Goal: Task Accomplishment & Management: Manage account settings

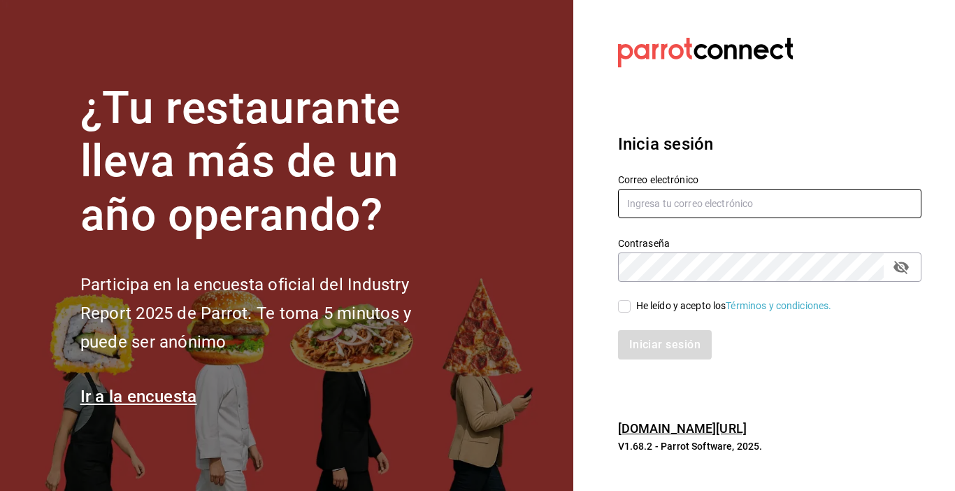
click at [727, 210] on input "text" at bounding box center [769, 203] width 303 height 29
type input "[EMAIL_ADDRESS][DOMAIN_NAME]"
click at [904, 261] on icon "passwordField" at bounding box center [901, 267] width 17 height 17
click at [624, 303] on input "He leído y acepto los Términos y condiciones." at bounding box center [624, 306] width 13 height 13
checkbox input "true"
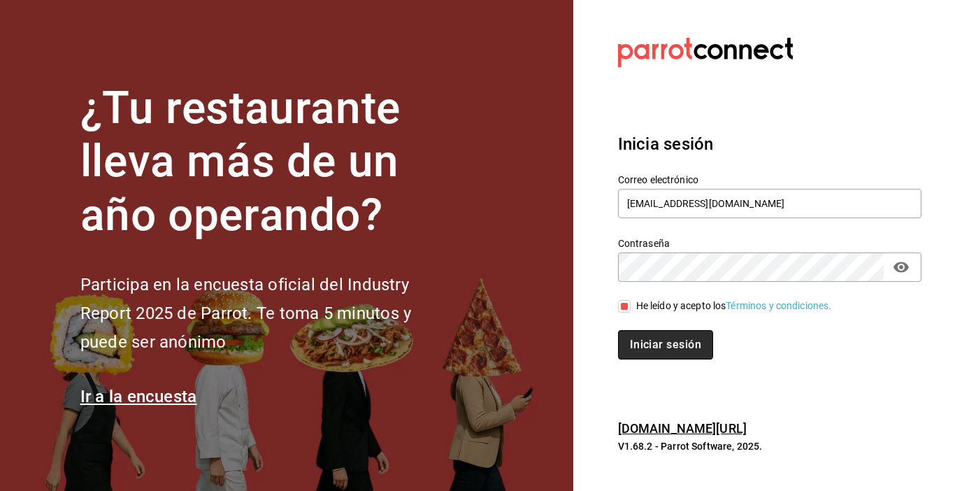
click at [656, 348] on button "Iniciar sesión" at bounding box center [665, 344] width 95 height 29
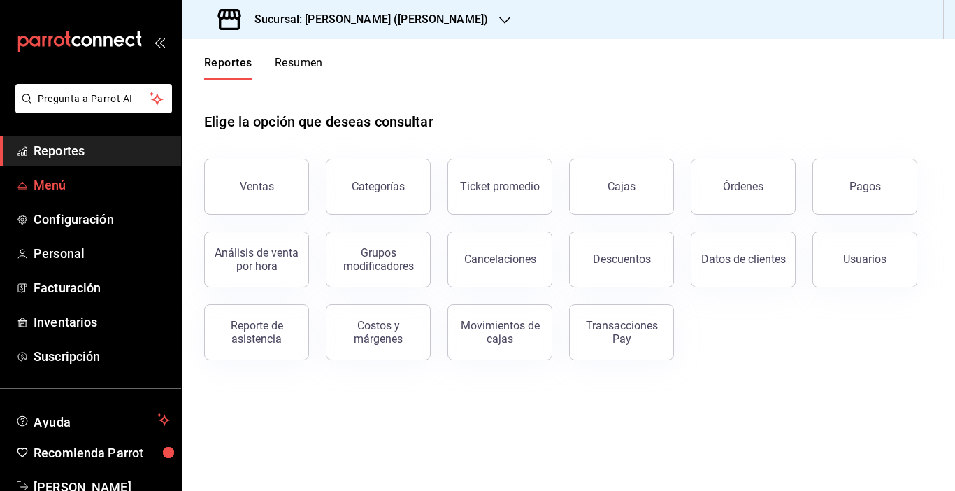
click at [48, 186] on span "Menú" at bounding box center [102, 185] width 136 height 19
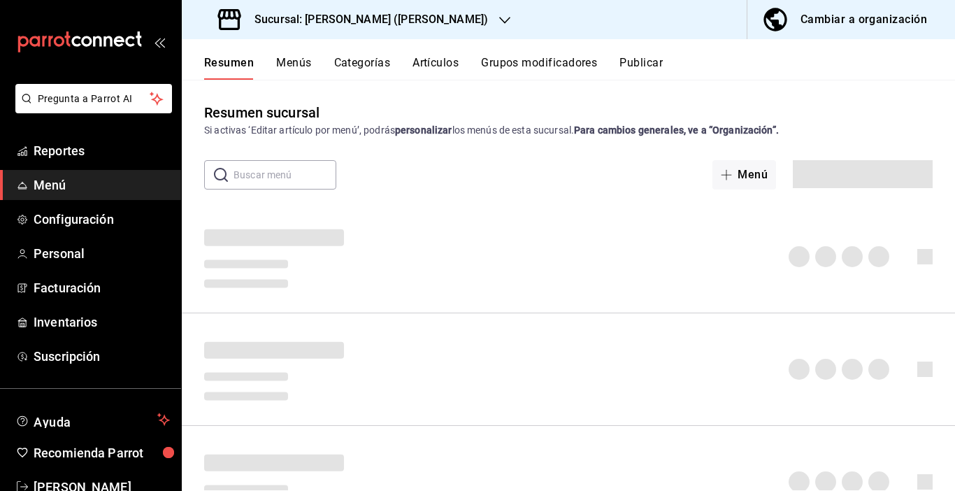
click at [880, 24] on div "Cambiar a organización" at bounding box center [864, 20] width 127 height 20
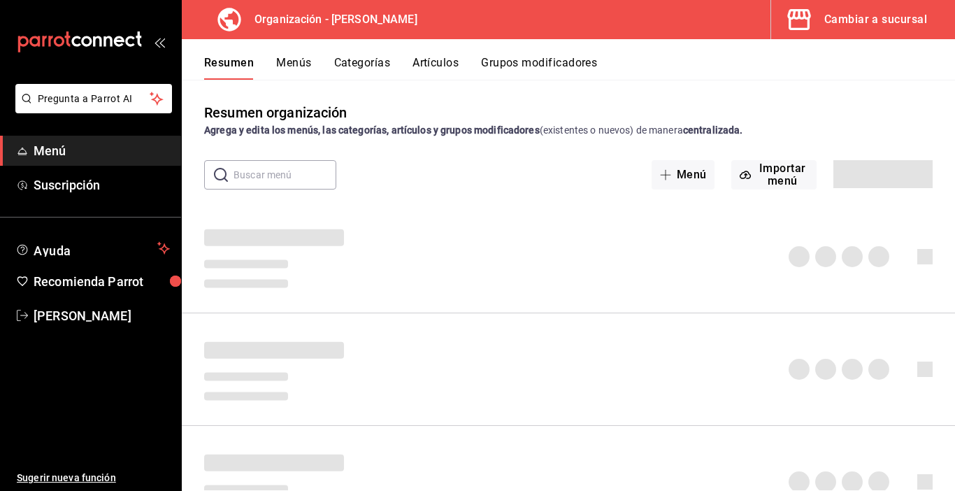
click at [428, 64] on button "Artículos" at bounding box center [436, 68] width 46 height 24
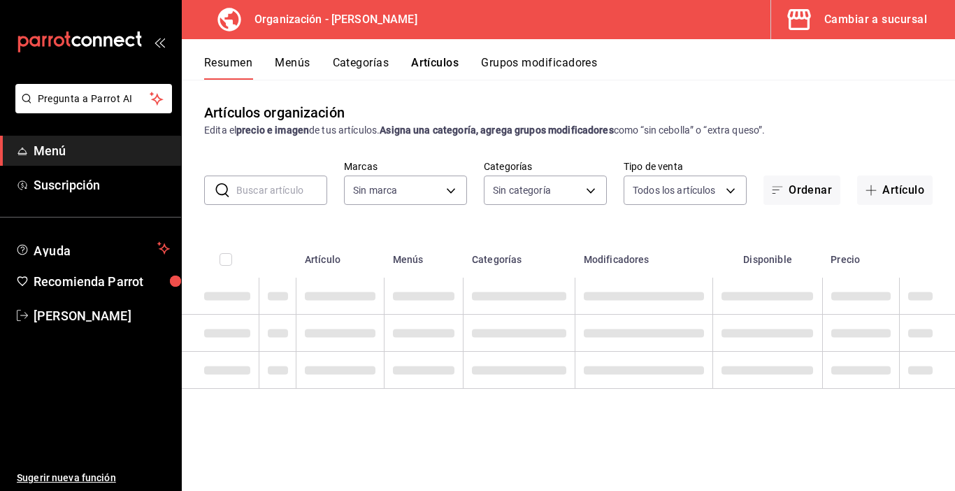
click at [295, 193] on input "text" at bounding box center [281, 190] width 91 height 28
type input "ameri"
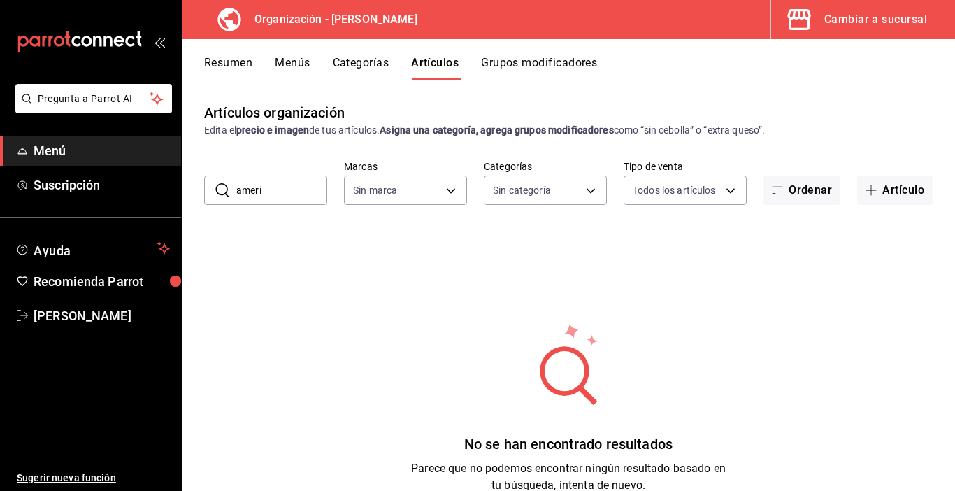
type input "65799dc6-41aa-4859-a571-e645e514412a"
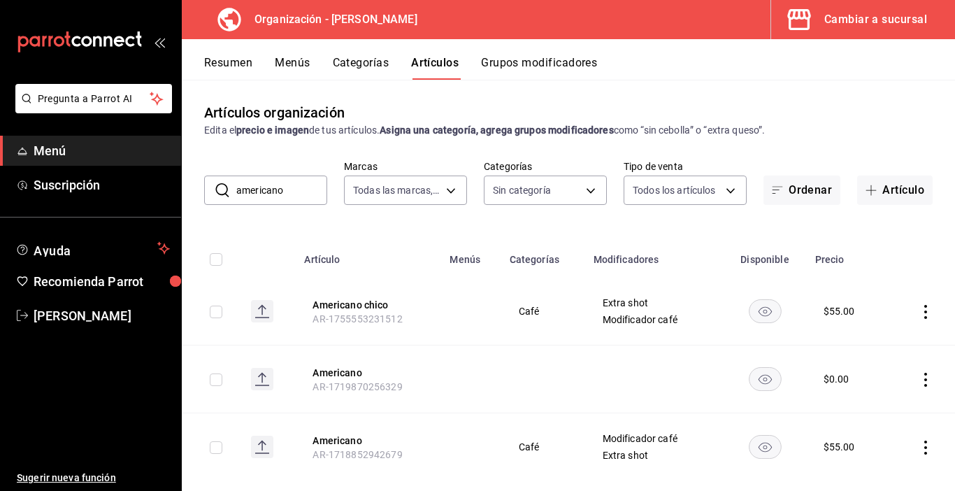
click at [919, 312] on icon "actions" at bounding box center [926, 312] width 14 height 14
click at [865, 398] on span "Eliminar" at bounding box center [873, 400] width 36 height 11
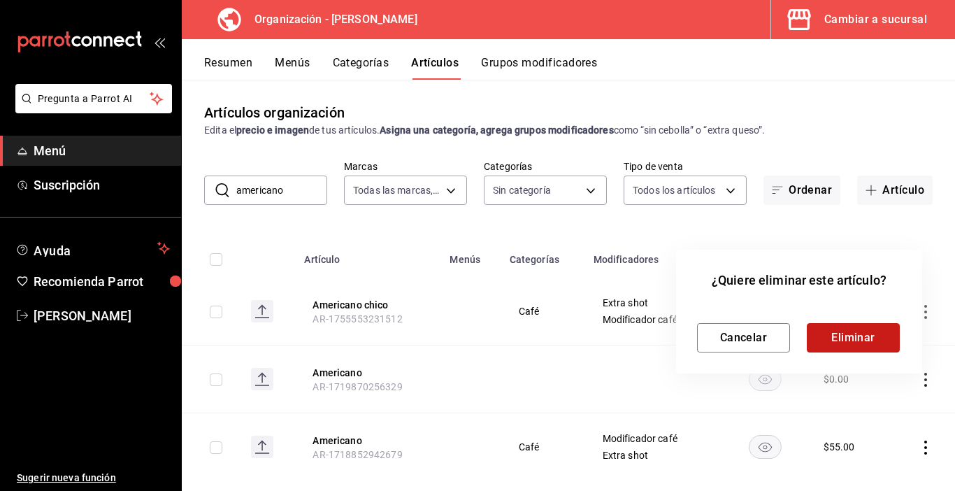
click at [864, 341] on button "Eliminar" at bounding box center [853, 337] width 93 height 29
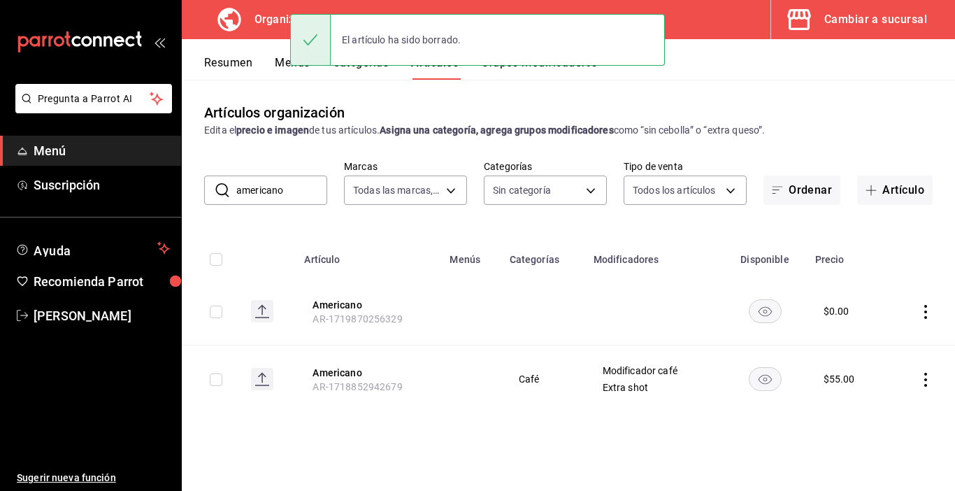
drag, startPoint x: 292, startPoint y: 196, endPoint x: 281, endPoint y: 199, distance: 11.1
click at [229, 195] on div "​ americano ​" at bounding box center [265, 190] width 123 height 29
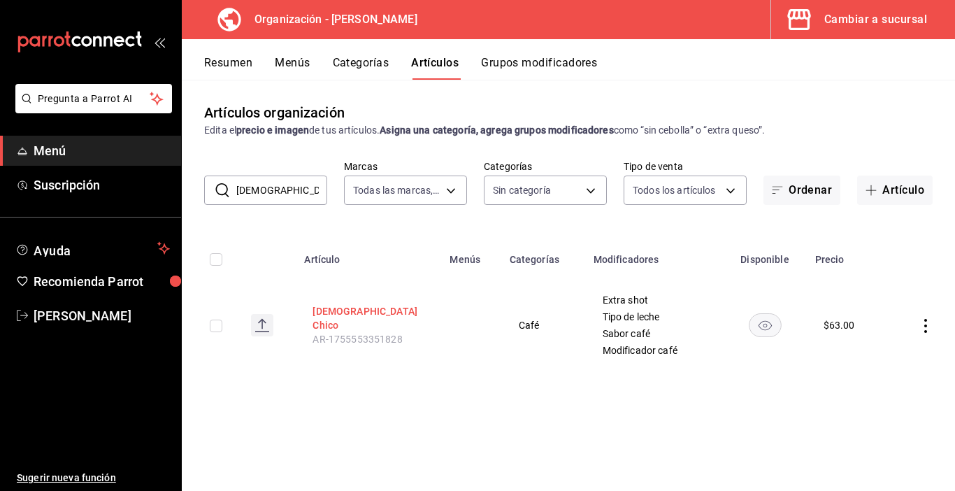
click at [377, 325] on button "[DEMOGRAPHIC_DATA] Chico" at bounding box center [369, 318] width 112 height 28
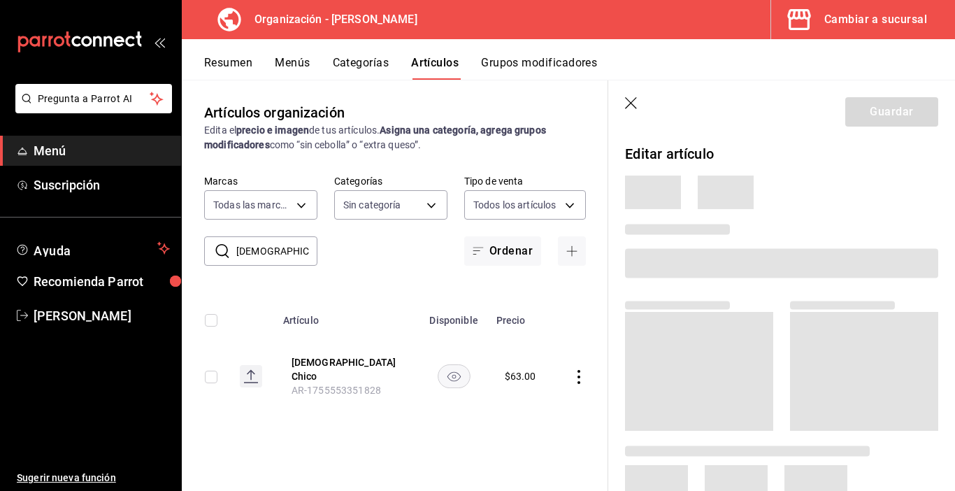
click at [629, 99] on icon "button" at bounding box center [632, 104] width 14 height 14
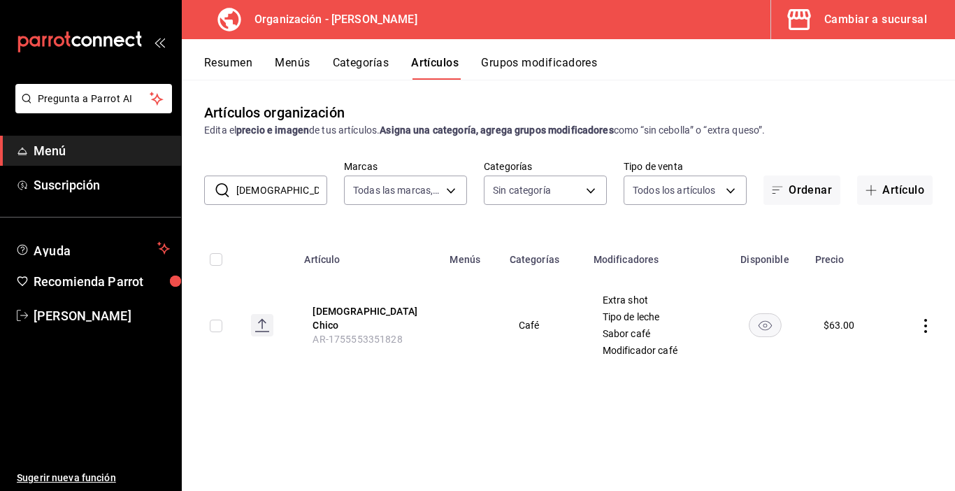
click at [927, 321] on icon "actions" at bounding box center [926, 326] width 14 height 14
click at [899, 416] on span "Eliminar" at bounding box center [884, 414] width 36 height 11
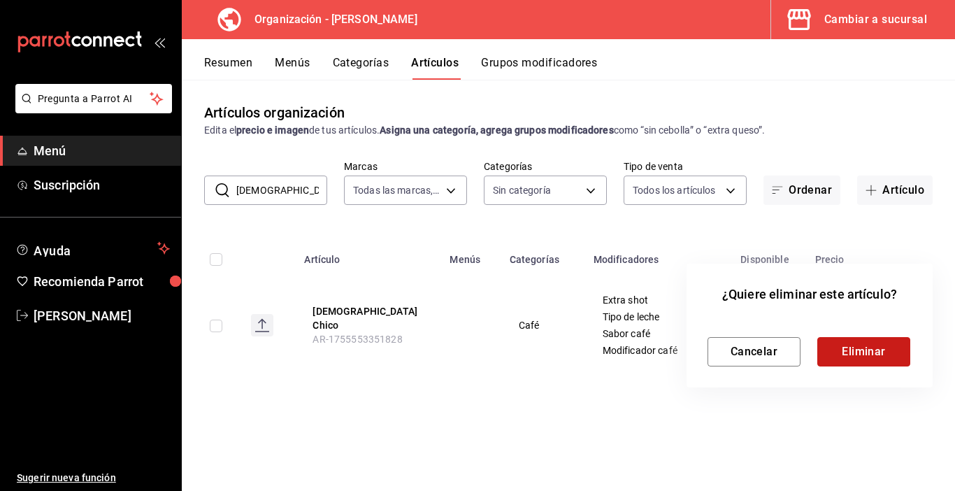
click at [851, 359] on button "Eliminar" at bounding box center [863, 351] width 93 height 29
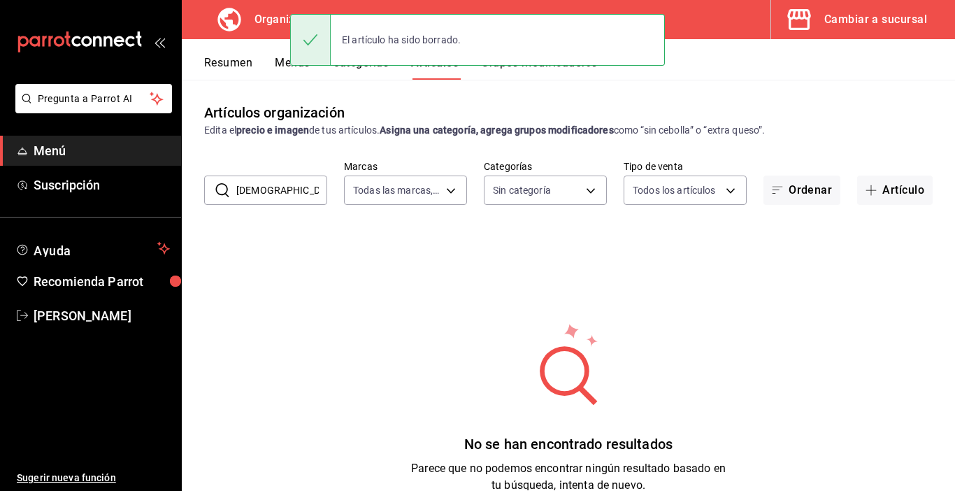
drag, startPoint x: 284, startPoint y: 191, endPoint x: 223, endPoint y: 194, distance: 60.9
click at [222, 194] on div "​ capuchino ​" at bounding box center [265, 190] width 123 height 29
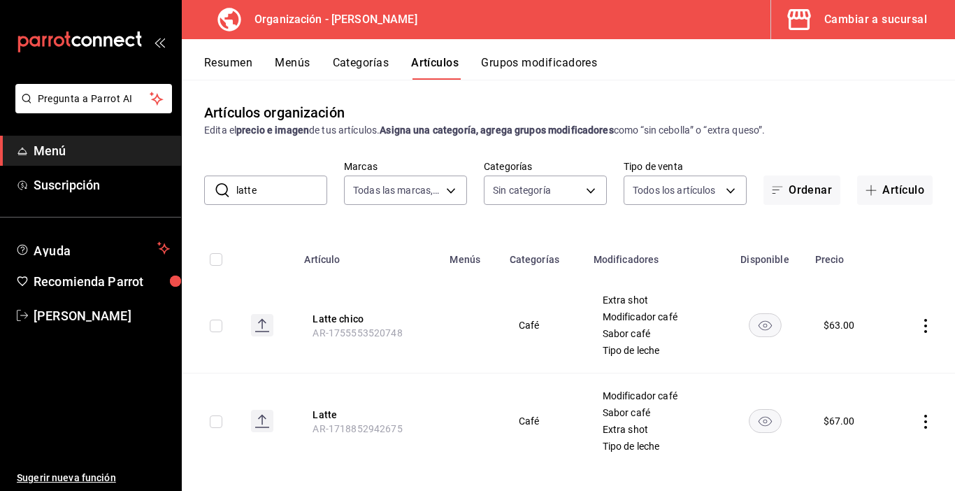
click at [919, 328] on icon "actions" at bounding box center [926, 326] width 14 height 14
click at [850, 415] on div at bounding box center [842, 415] width 25 height 14
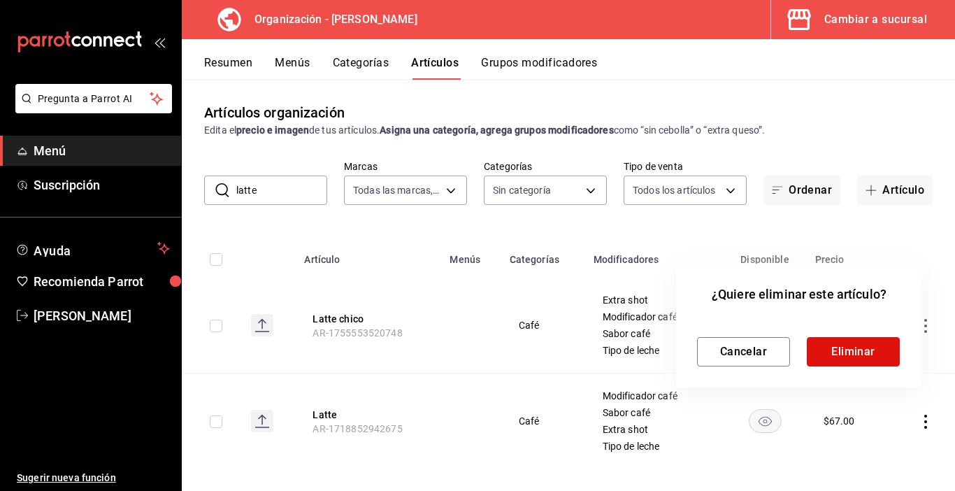
drag, startPoint x: 842, startPoint y: 354, endPoint x: 583, endPoint y: 284, distance: 268.0
click at [842, 353] on button "Eliminar" at bounding box center [853, 351] width 93 height 29
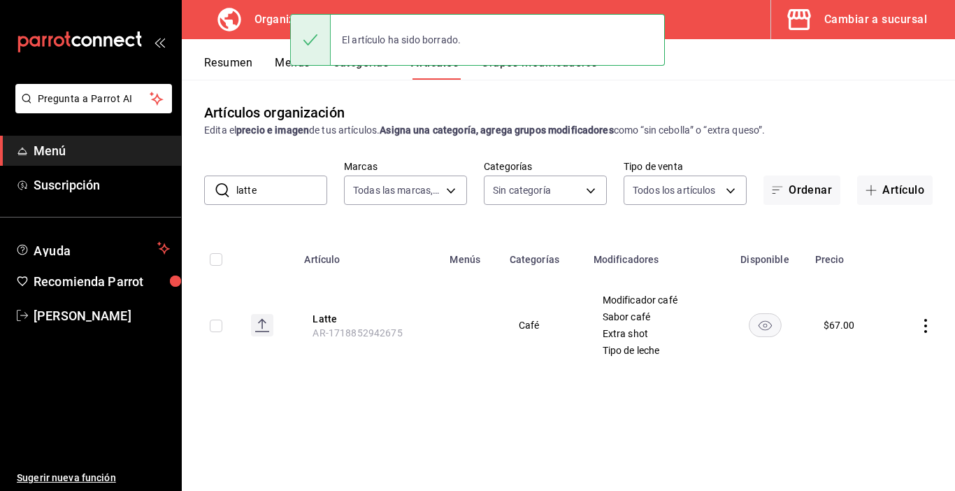
drag, startPoint x: 268, startPoint y: 187, endPoint x: 236, endPoint y: 187, distance: 32.2
click at [236, 187] on div "​ latte ​" at bounding box center [265, 190] width 123 height 29
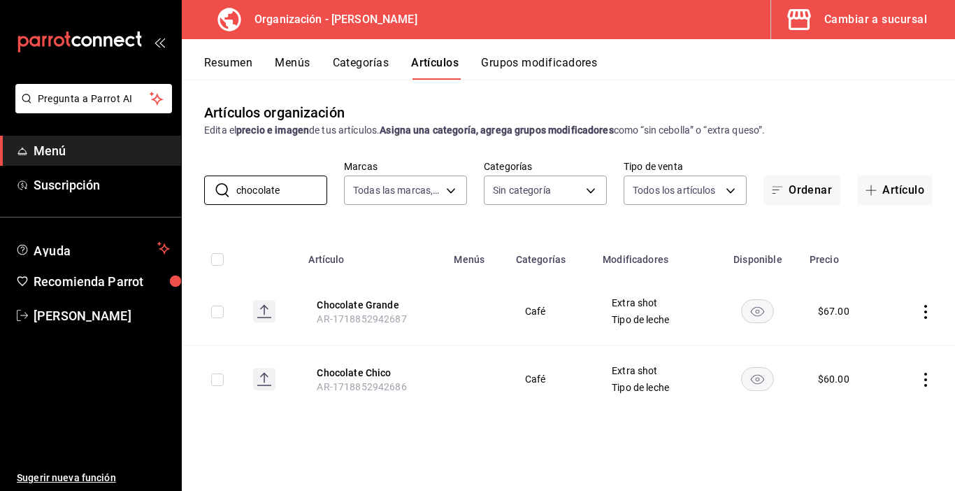
type input "chocolate"
click at [924, 378] on icon "actions" at bounding box center [926, 380] width 14 height 14
click at [887, 454] on span "Eliminar" at bounding box center [884, 453] width 36 height 11
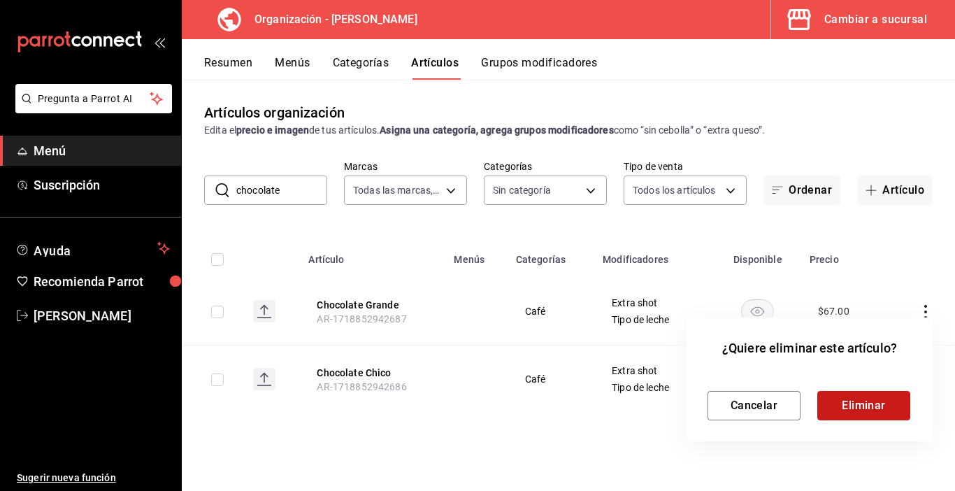
click at [843, 413] on button "Eliminar" at bounding box center [863, 405] width 93 height 29
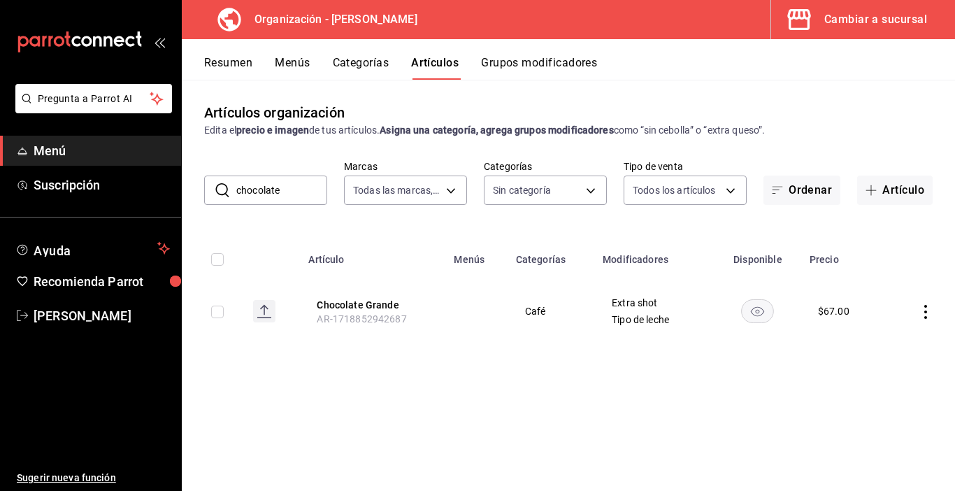
click at [294, 64] on button "Menús" at bounding box center [292, 68] width 35 height 24
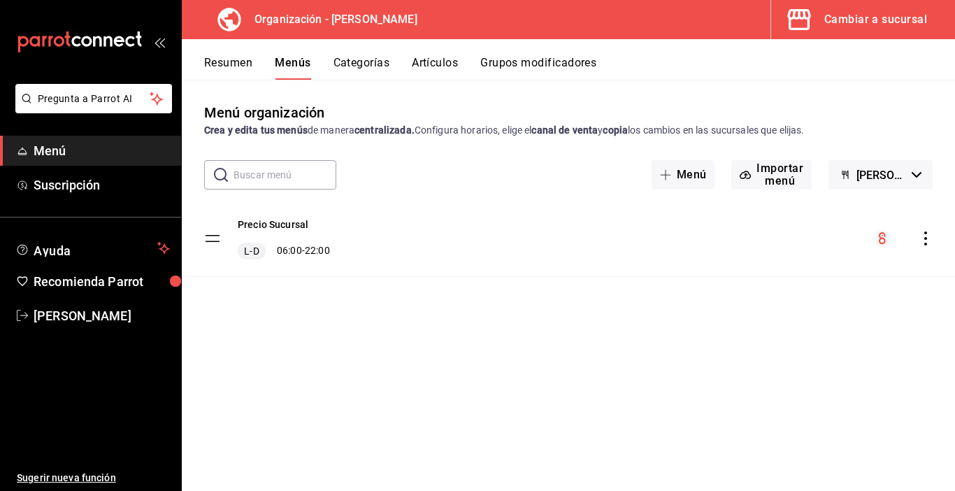
click at [925, 242] on icon "actions" at bounding box center [926, 238] width 14 height 14
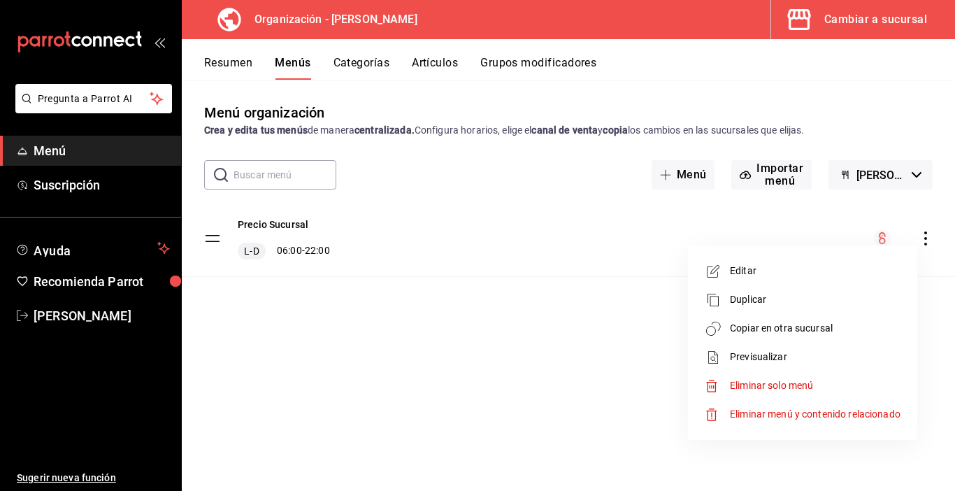
click at [786, 331] on span "Copiar en otra sucursal" at bounding box center [815, 328] width 171 height 15
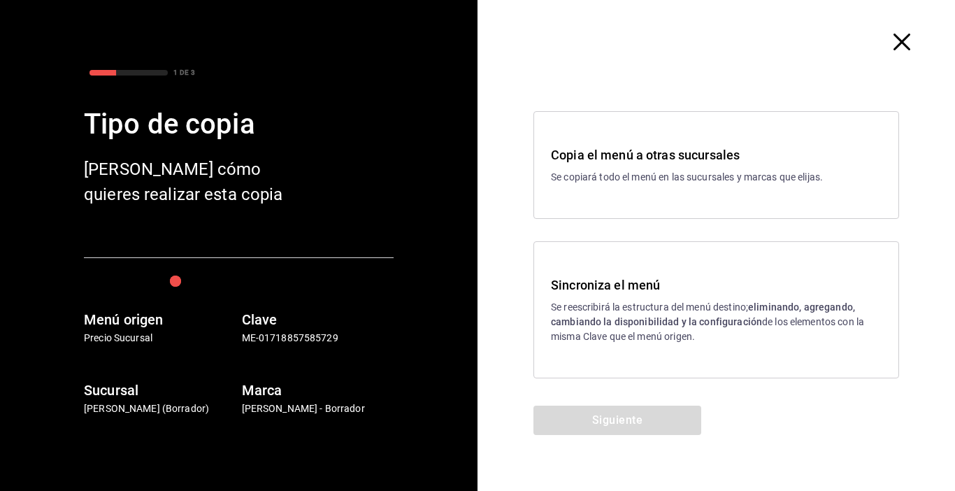
click at [608, 275] on div "Sincroniza el menú Se reescribirá la estructura del menú destino; eliminando, a…" at bounding box center [717, 309] width 366 height 137
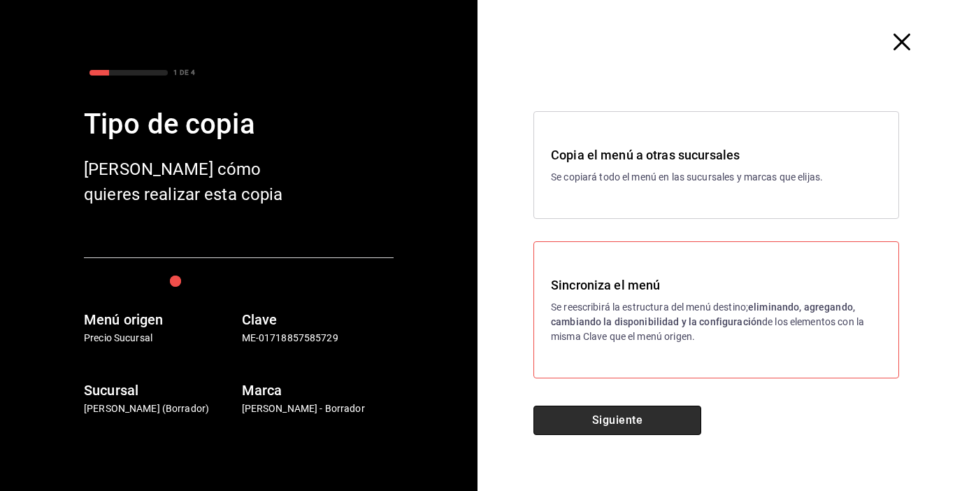
click at [600, 422] on button "Siguiente" at bounding box center [618, 420] width 168 height 29
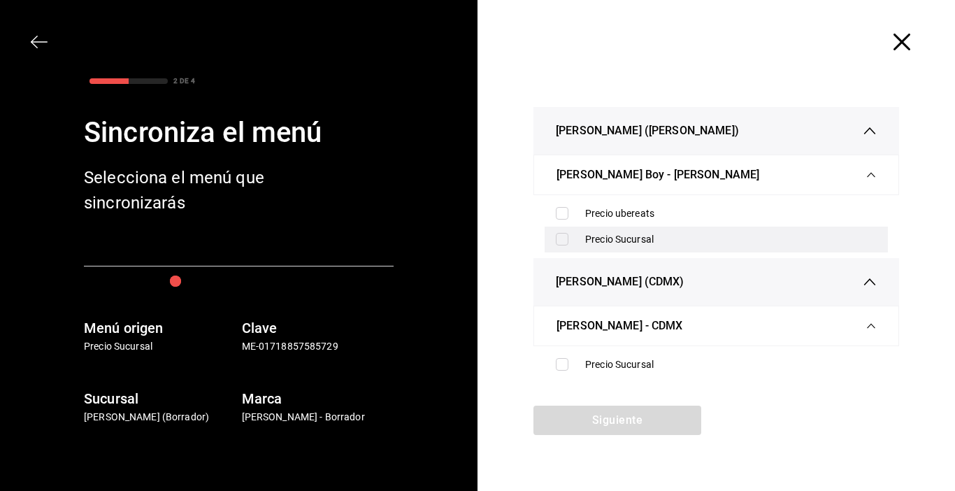
click at [566, 238] on input "checkbox" at bounding box center [562, 239] width 13 height 13
checkbox input "true"
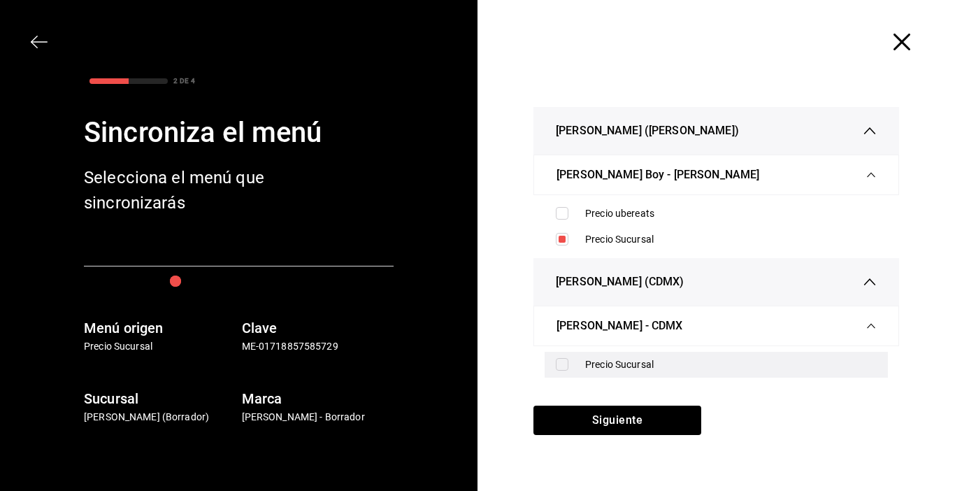
click at [562, 366] on input "checkbox" at bounding box center [562, 364] width 13 height 13
checkbox input "true"
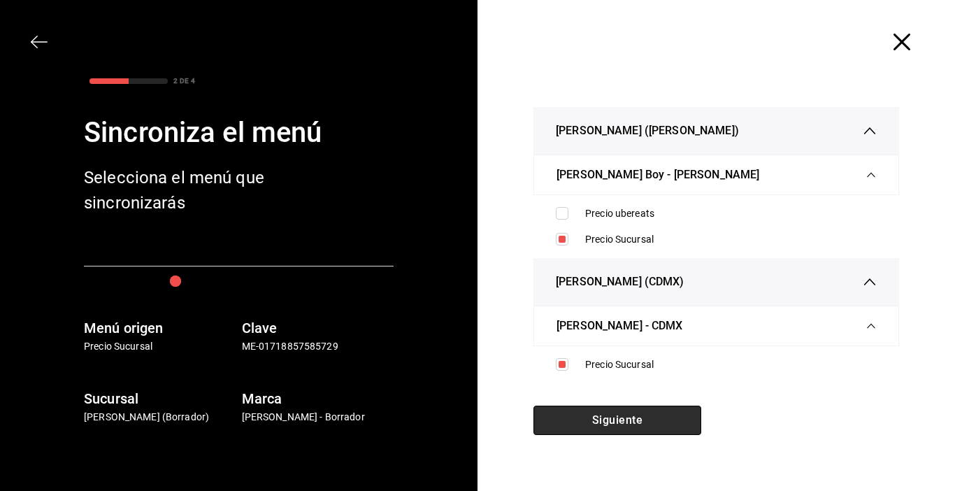
click at [617, 422] on button "Siguiente" at bounding box center [618, 420] width 168 height 29
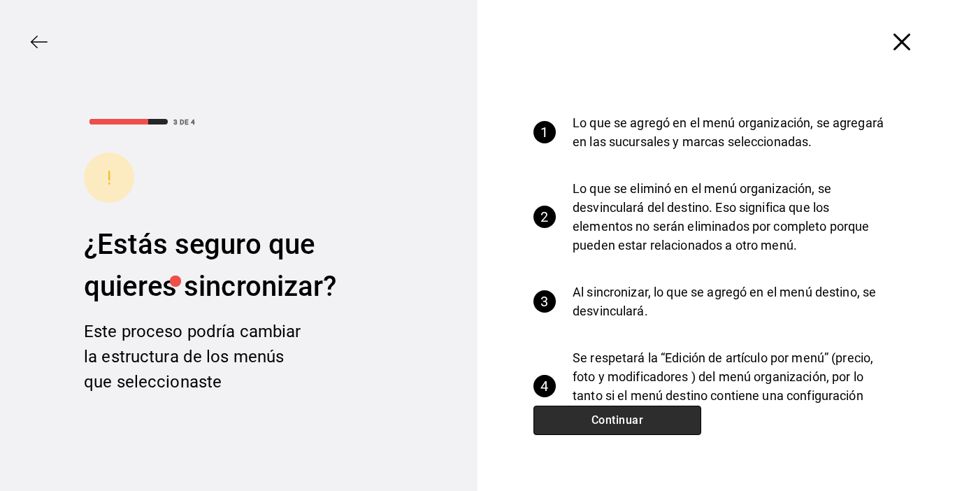
click at [618, 420] on button "Continuar" at bounding box center [618, 420] width 168 height 29
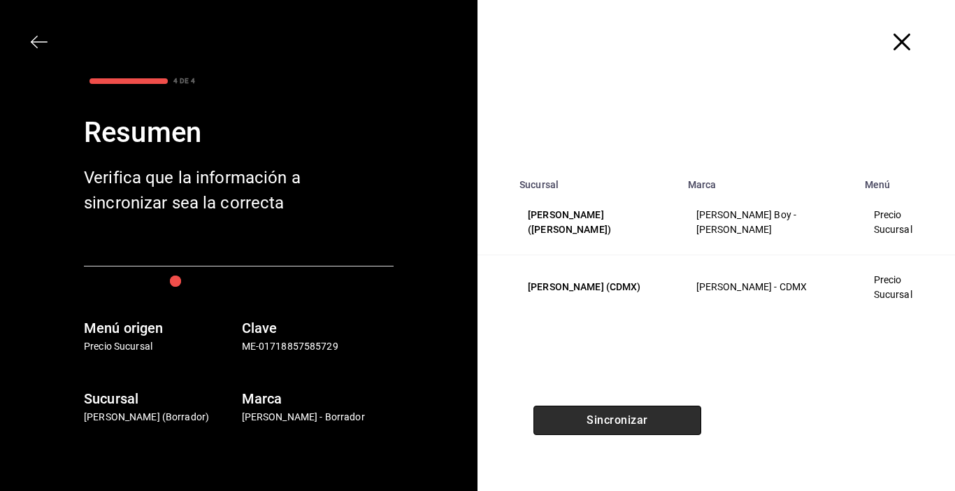
click at [619, 420] on button "Sincronizar" at bounding box center [618, 420] width 168 height 29
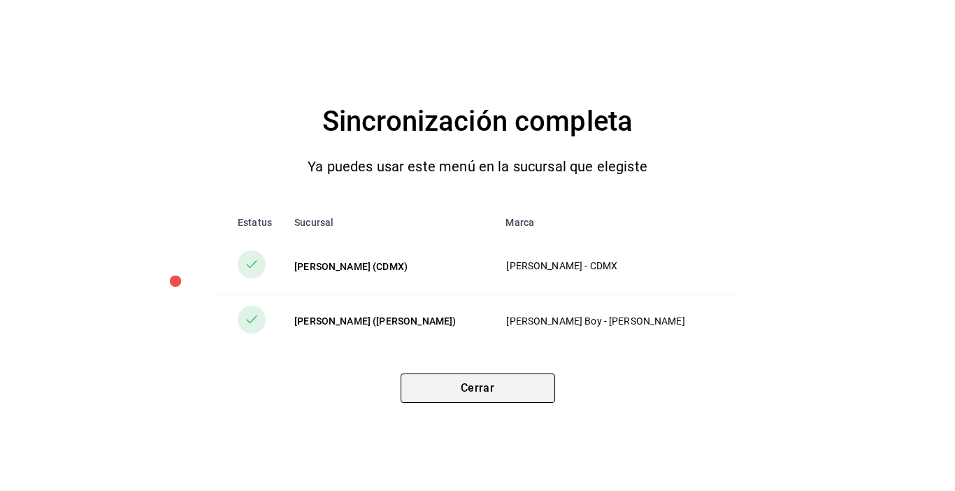
click at [484, 396] on button "Cerrar" at bounding box center [478, 387] width 155 height 29
